Goal: Information Seeking & Learning: Learn about a topic

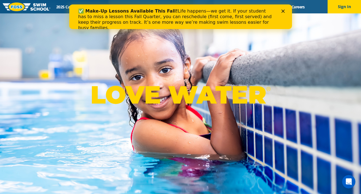
click at [196, 7] on div "✅ Make-Up Lessons Available This Fall! Life happens—we get it. If your student …" at bounding box center [178, 20] width 201 height 26
click at [180, 74] on div "LOVE WATER ®" at bounding box center [180, 97] width 361 height 194
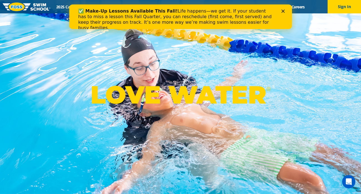
click at [282, 11] on icon "Close" at bounding box center [282, 10] width 3 height 3
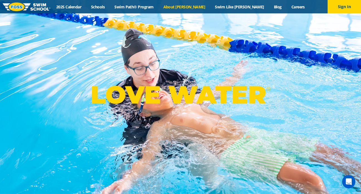
click at [200, 6] on link "About [PERSON_NAME]" at bounding box center [185, 6] width 52 height 5
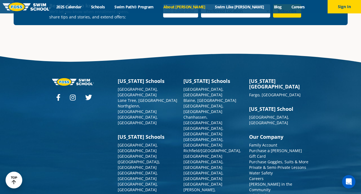
scroll to position [1457, 0]
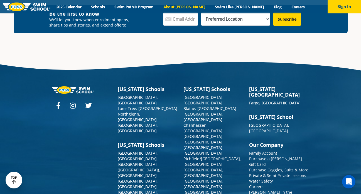
click at [281, 189] on link "[PERSON_NAME] in the Community" at bounding box center [270, 194] width 43 height 11
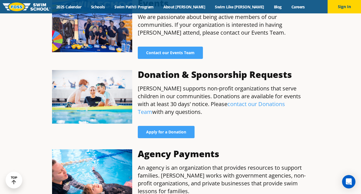
scroll to position [405, 0]
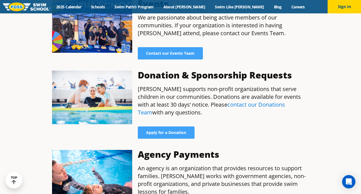
click at [229, 101] on link "contact our Donations Team" at bounding box center [211, 108] width 147 height 15
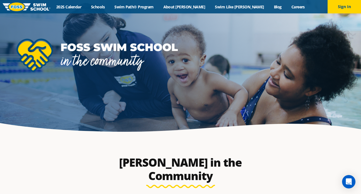
scroll to position [0, 0]
click at [196, 9] on link "About [PERSON_NAME]" at bounding box center [185, 6] width 52 height 5
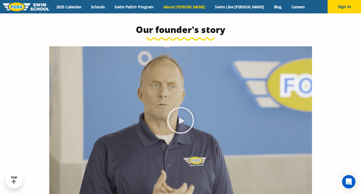
scroll to position [303, 0]
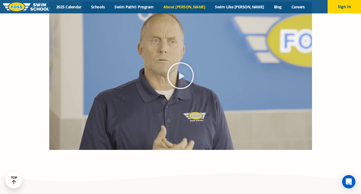
click at [181, 76] on icon "Play Video" at bounding box center [180, 75] width 26 height 26
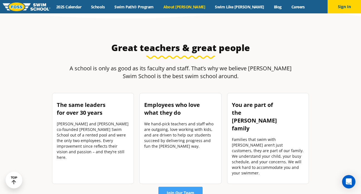
scroll to position [713, 0]
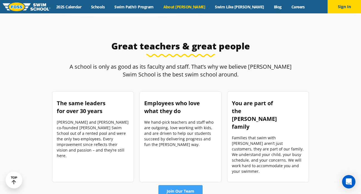
click at [102, 137] on p "[PERSON_NAME] and [PERSON_NAME] co-founded [PERSON_NAME] Swim School out of a r…" at bounding box center [93, 138] width 73 height 39
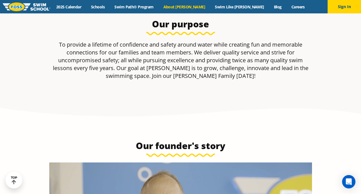
scroll to position [103, 0]
